Goal: Find specific page/section: Find specific page/section

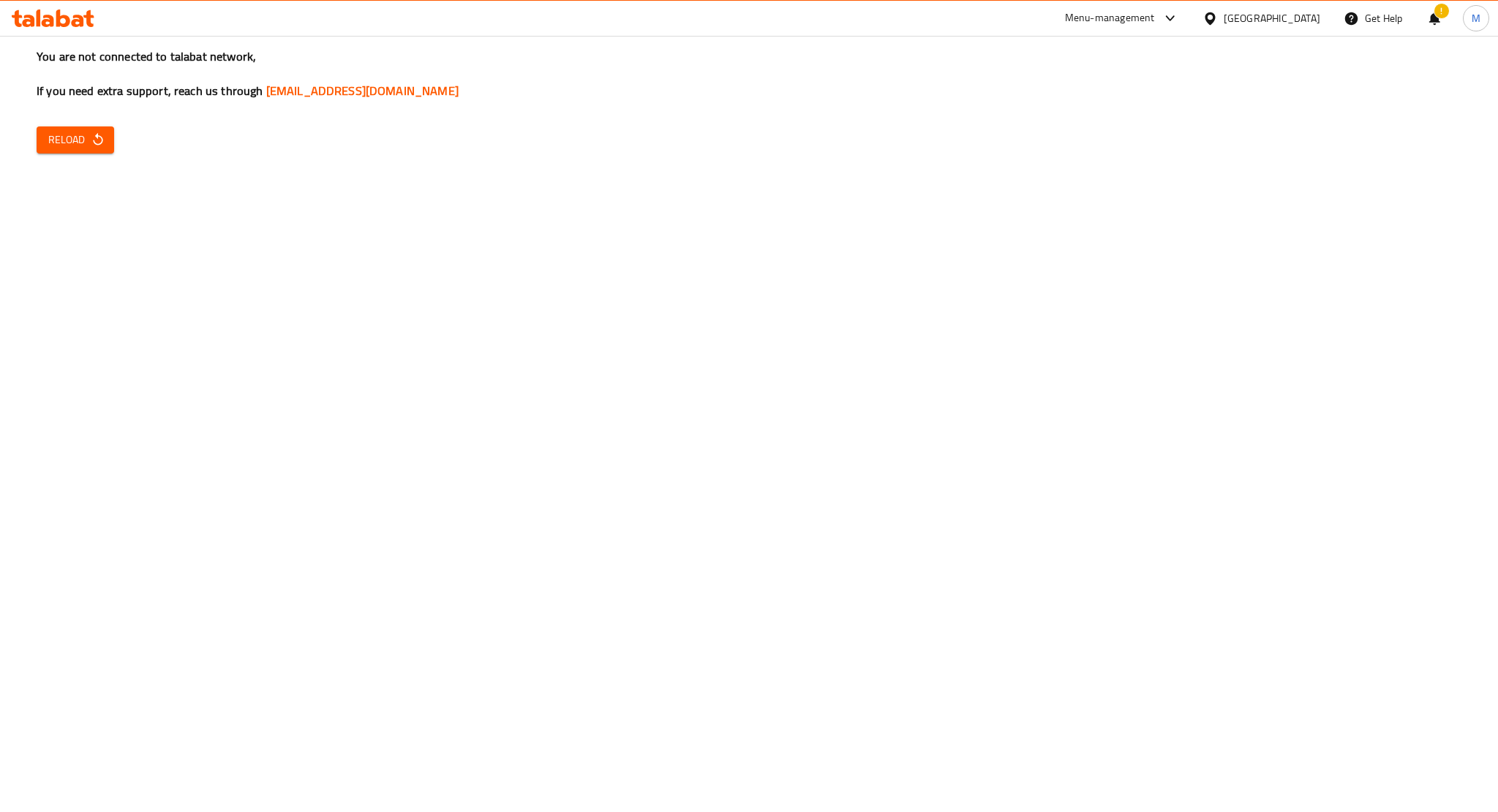
click at [41, 151] on button "Reload" at bounding box center [75, 140] width 77 height 27
click at [79, 20] on icon at bounding box center [77, 20] width 13 height 13
